Goal: Transaction & Acquisition: Obtain resource

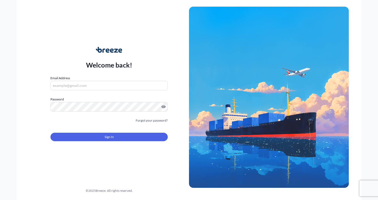
type input "[EMAIL_ADDRESS][DOMAIN_NAME]"
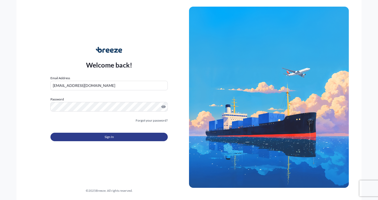
click at [81, 137] on button "Sign In" at bounding box center [108, 137] width 117 height 8
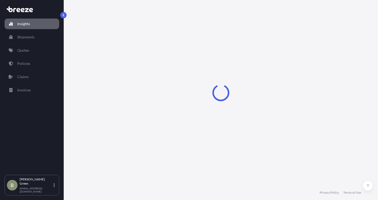
select select "2025"
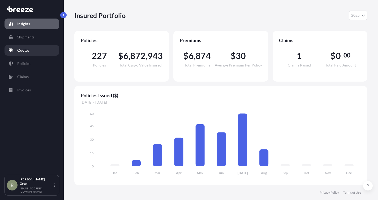
click at [24, 49] on p "Quotes" at bounding box center [23, 50] width 12 height 5
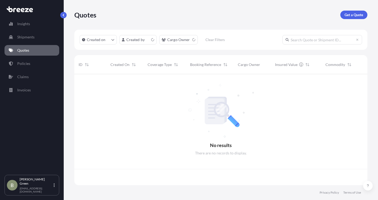
scroll to position [110, 289]
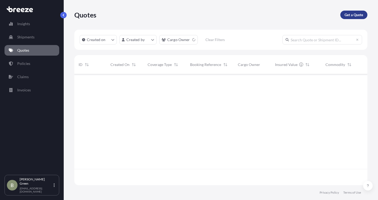
click at [344, 16] on p "Get a Quote" at bounding box center [353, 14] width 19 height 5
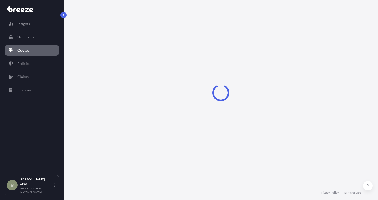
select select "Sea"
select select "1"
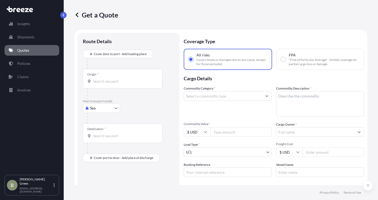
scroll to position [8, 0]
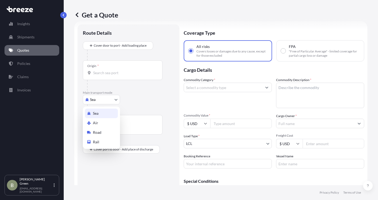
click at [100, 98] on body "Insights Shipments Quotes Policies Claims Invoices B Brian Green bgreen@ldklogi…" at bounding box center [189, 100] width 378 height 200
click at [93, 131] on span "Road" at bounding box center [97, 132] width 8 height 5
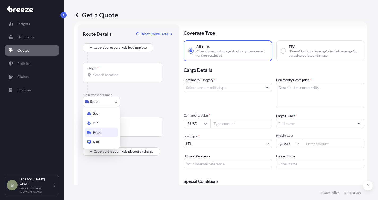
select select "Road"
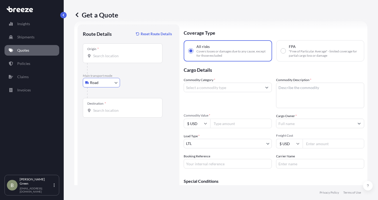
click at [101, 55] on input "Origin *" at bounding box center [124, 55] width 63 height 5
click at [100, 56] on input "Origin * Please select an origin" at bounding box center [124, 55] width 63 height 5
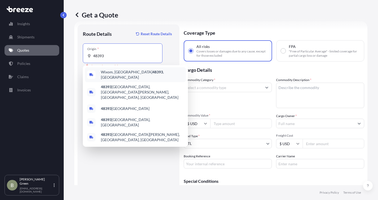
click at [106, 74] on span "Wixom, MI 48393 , USA" at bounding box center [142, 75] width 83 height 11
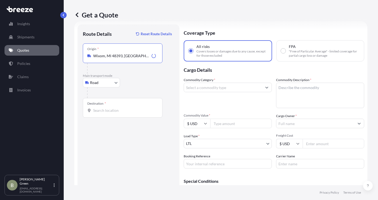
type input "Wixom, MI 48393, USA"
click at [98, 110] on input "Destination *" at bounding box center [124, 110] width 63 height 5
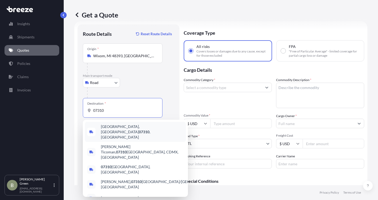
click at [121, 131] on span "Jersey City, NJ 07310 , USA" at bounding box center [142, 132] width 83 height 16
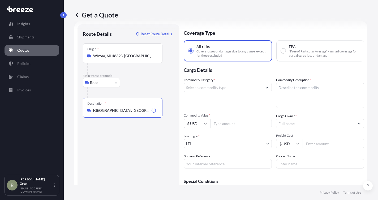
type input "Jersey City, NJ 07310, USA"
click at [203, 85] on input "Commodity Category *" at bounding box center [223, 88] width 78 height 10
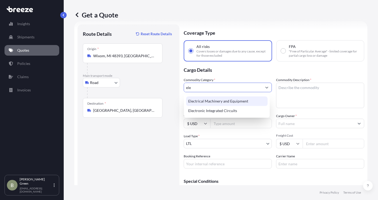
click at [214, 104] on div "Electrical Machinery and Equipment" at bounding box center [226, 102] width 81 height 10
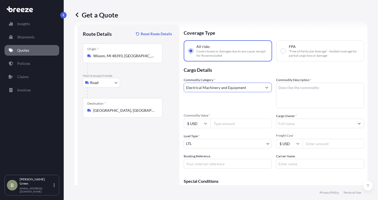
type input "Electrical Machinery and Equipment"
click at [293, 86] on textarea "Commodity Description *" at bounding box center [320, 95] width 88 height 25
type textarea "AV equipment"
click at [225, 123] on input "Commodity Value *" at bounding box center [241, 124] width 62 height 10
type input "150000"
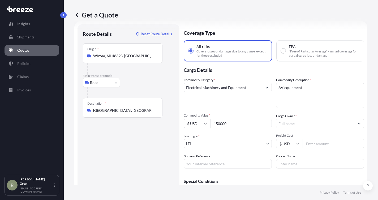
click at [285, 124] on input "Cargo Owner *" at bounding box center [315, 124] width 78 height 10
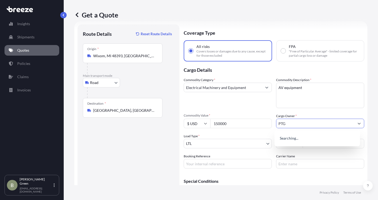
type input "PTG"
click at [225, 132] on div "Commodity Category * Electrical Machinery and Equipment Commodity Description *…" at bounding box center [274, 122] width 180 height 91
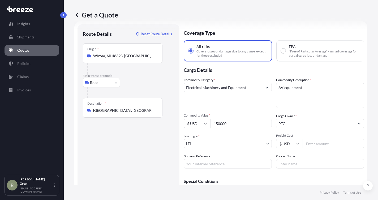
click at [317, 145] on input "Freight Cost" at bounding box center [334, 144] width 62 height 10
click at [308, 142] on input "Freight Cost" at bounding box center [334, 144] width 62 height 10
click at [323, 144] on input "Freight Cost" at bounding box center [334, 144] width 62 height 10
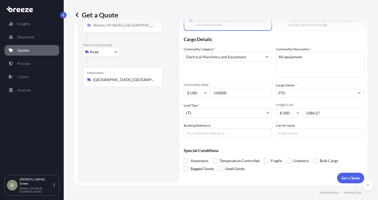
scroll to position [41, 0]
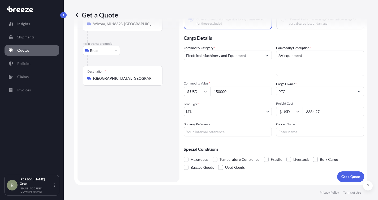
type input "3384.27"
click at [235, 131] on input "Booking Reference" at bounding box center [228, 132] width 88 height 10
click at [273, 143] on div "Special Conditions Hazardous Temperature Controlled Fragile Livestock Bulk Carg…" at bounding box center [274, 156] width 180 height 31
click at [237, 132] on input "Booking Reference" at bounding box center [228, 132] width 88 height 10
click at [267, 147] on div "Special Conditions Hazardous Temperature Controlled Fragile Livestock Bulk Carg…" at bounding box center [274, 156] width 180 height 31
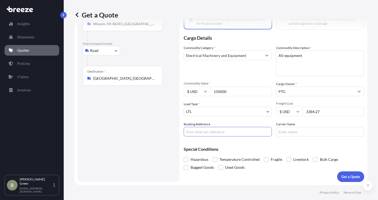
click at [214, 132] on input "Booking Reference" at bounding box center [228, 132] width 88 height 10
type input "PTG Jersey City"
click at [345, 175] on p "Get a Quote" at bounding box center [350, 176] width 19 height 5
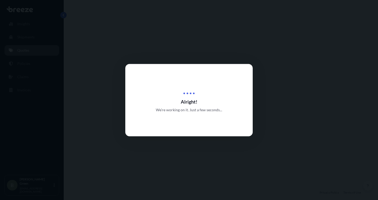
select select "Road"
select select "1"
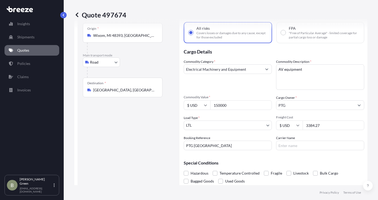
scroll to position [27, 0]
click at [220, 106] on input "150000" at bounding box center [241, 106] width 62 height 10
drag, startPoint x: 220, startPoint y: 105, endPoint x: 210, endPoint y: 105, distance: 9.6
click at [210, 105] on input "150000" at bounding box center [241, 106] width 62 height 10
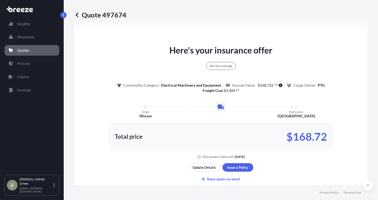
scroll to position [303, 0]
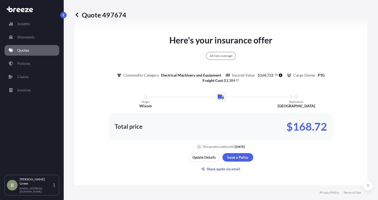
drag, startPoint x: 305, startPoint y: 55, endPoint x: 308, endPoint y: 64, distance: 9.2
click at [305, 55] on div "All risk coverage Commodity Category Electrical Machinery and Equipment Insured…" at bounding box center [221, 65] width 208 height 37
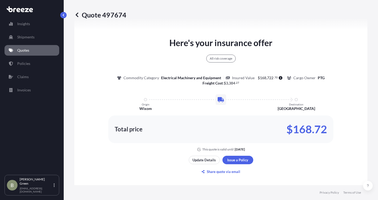
scroll to position [330, 0]
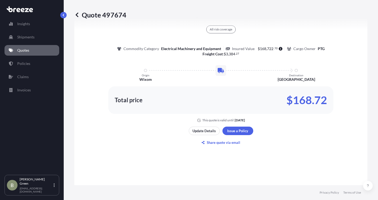
click at [240, 80] on div "Here's your insurance offer All risk coverage Commodity Category Electrical Mac…" at bounding box center [221, 64] width 278 height 115
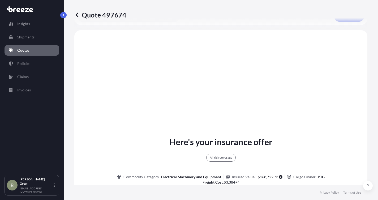
scroll to position [197, 0]
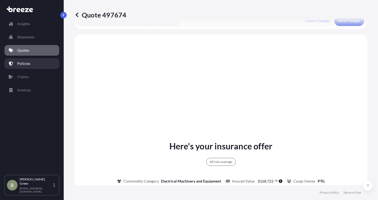
click at [21, 65] on p "Policies" at bounding box center [23, 63] width 13 height 5
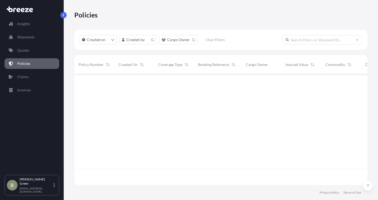
scroll to position [110, 289]
click at [305, 39] on input "text" at bounding box center [322, 40] width 80 height 10
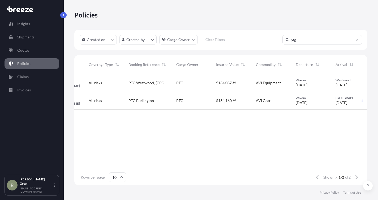
scroll to position [0, 66]
type input "ptg"
click at [204, 117] on div "BRZ495199 Jul 23, 2025 BG Brian Green All risks PTG Westwood, MA PTG $ 134 , 08…" at bounding box center [208, 121] width 401 height 95
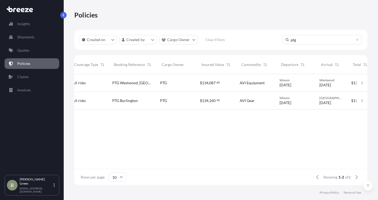
scroll to position [0, 108]
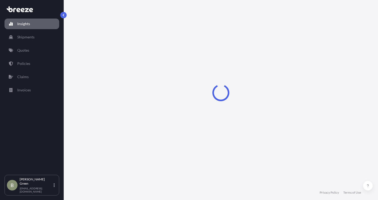
select select "2025"
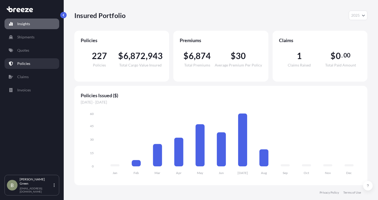
click at [21, 65] on p "Policies" at bounding box center [23, 63] width 13 height 5
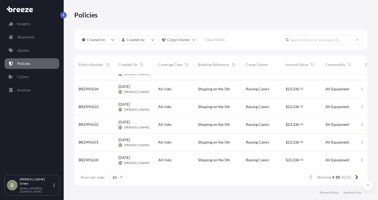
scroll to position [87, 0]
click at [356, 175] on icon at bounding box center [356, 177] width 3 height 5
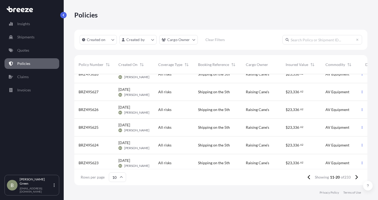
scroll to position [0, 0]
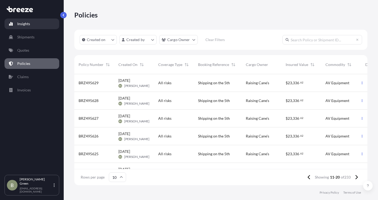
click at [23, 22] on p "Insights" at bounding box center [23, 23] width 13 height 5
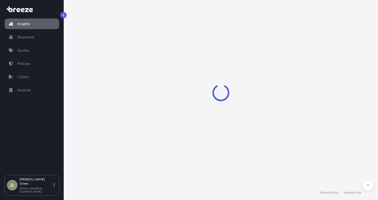
select select "2025"
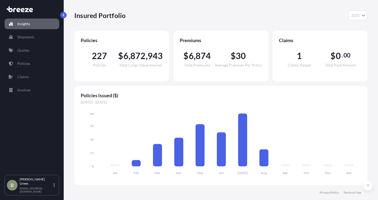
click at [301, 57] on span "1" at bounding box center [299, 56] width 5 height 8
